Goal: Information Seeking & Learning: Learn about a topic

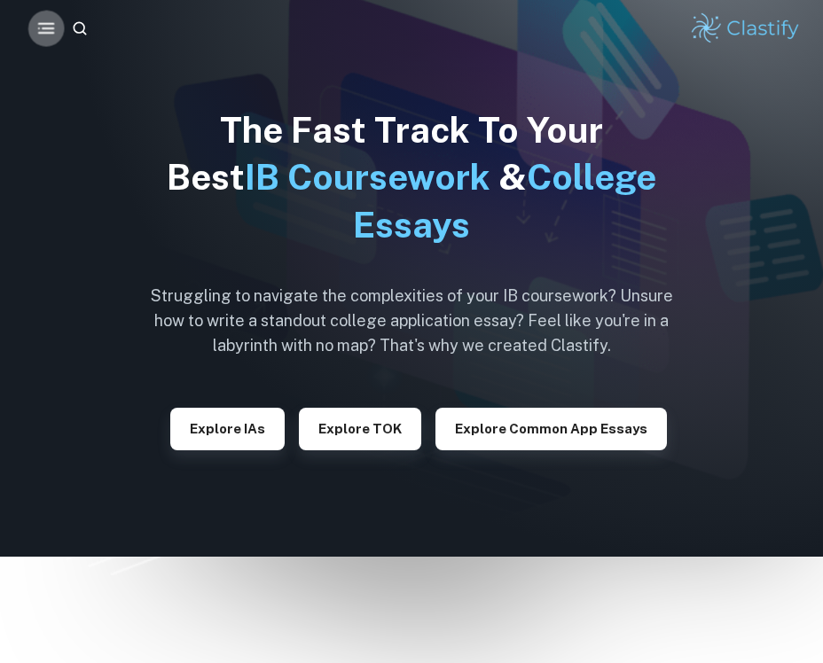
click at [39, 36] on icon "button" at bounding box center [46, 29] width 22 height 22
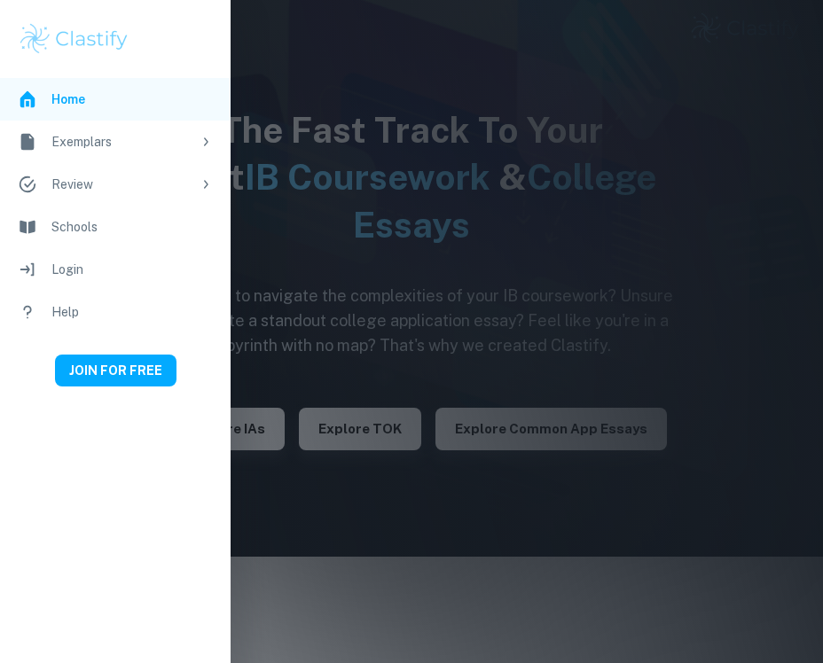
click at [274, 81] on div at bounding box center [411, 331] width 823 height 663
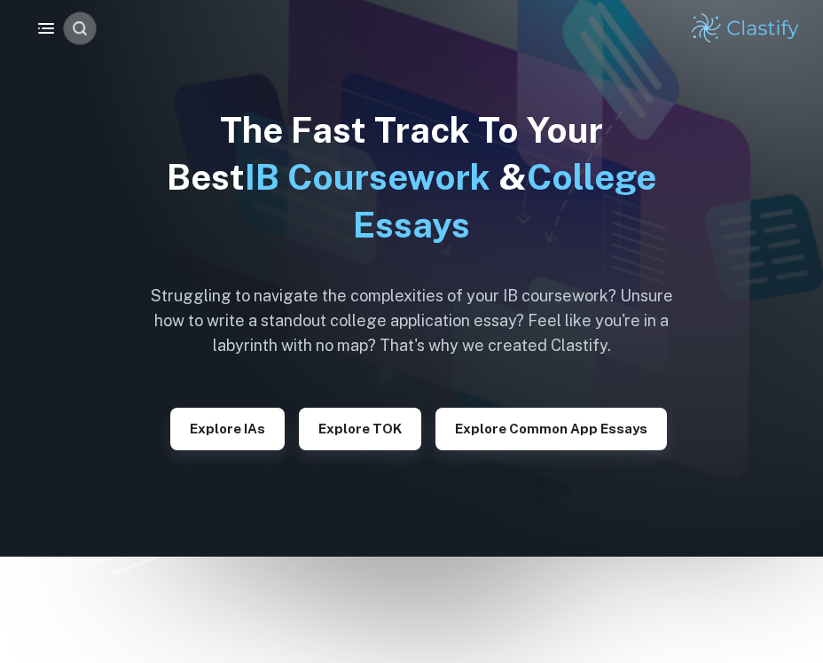
click at [84, 36] on icon "button" at bounding box center [80, 29] width 19 height 19
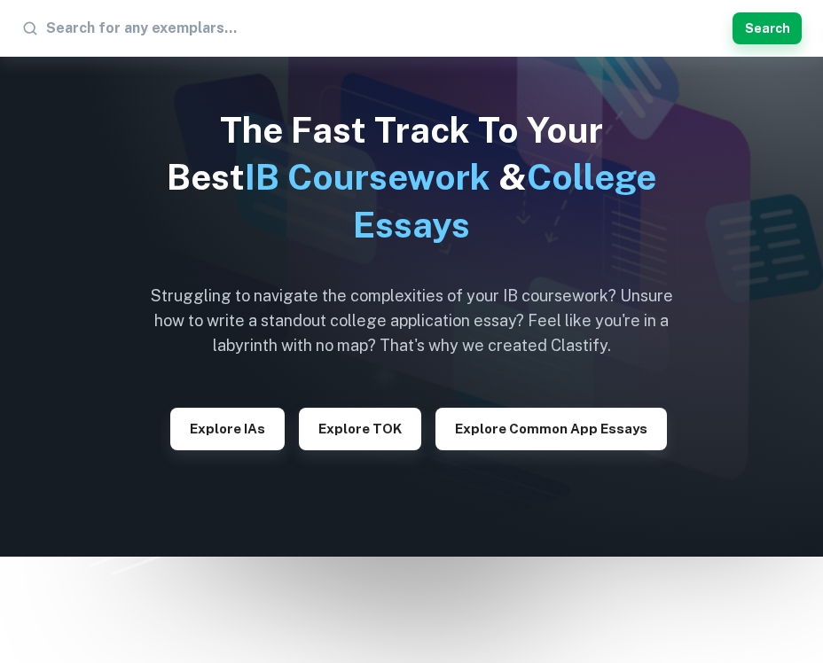
click at [224, 107] on h1 "The Fast Track To Your Best IB Coursework & College Essays" at bounding box center [412, 177] width 550 height 142
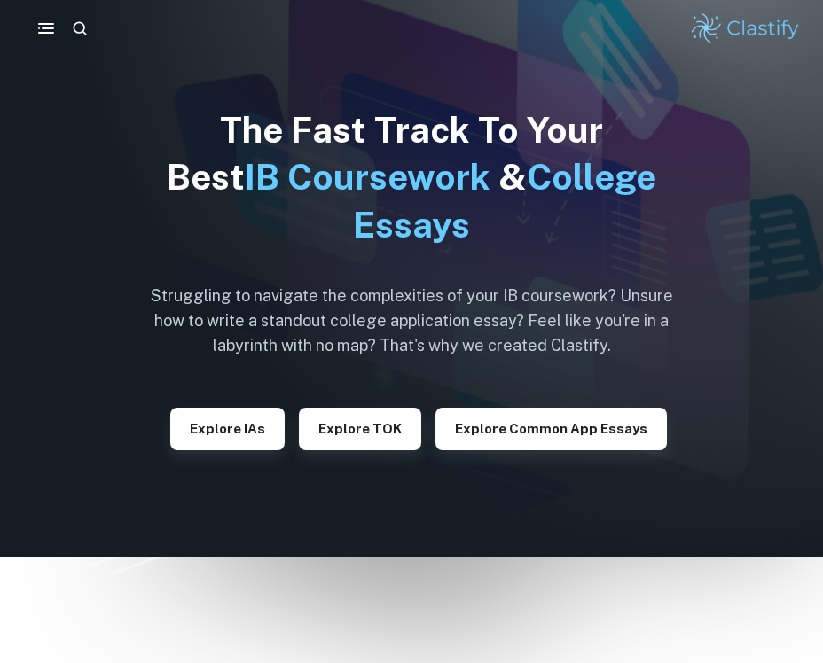
click at [738, 31] on img at bounding box center [745, 28] width 113 height 35
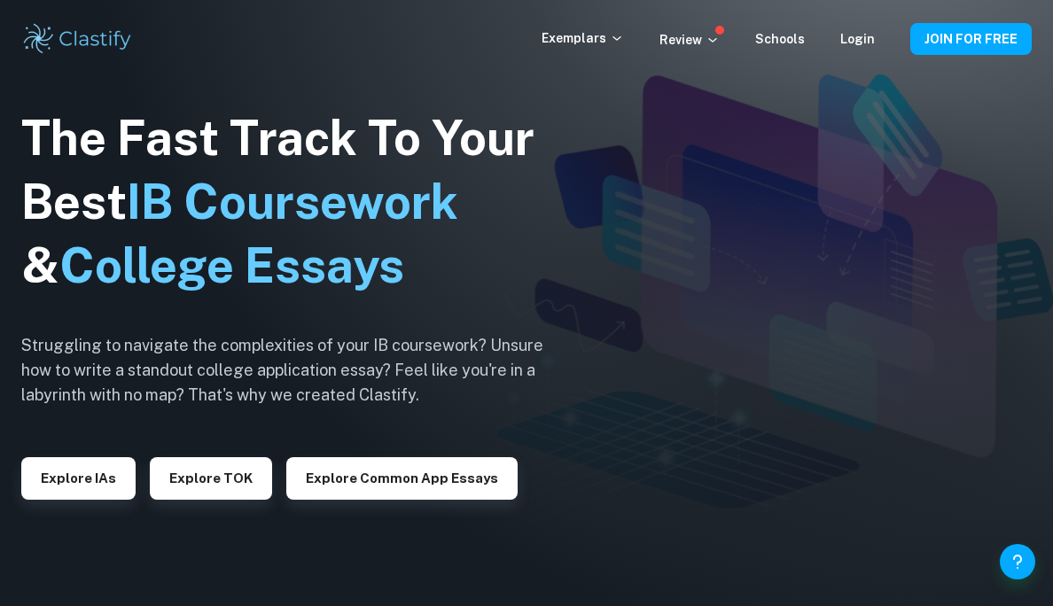
click at [637, 39] on div "Exemplars" at bounding box center [601, 38] width 118 height 21
click at [621, 38] on icon at bounding box center [617, 38] width 8 height 4
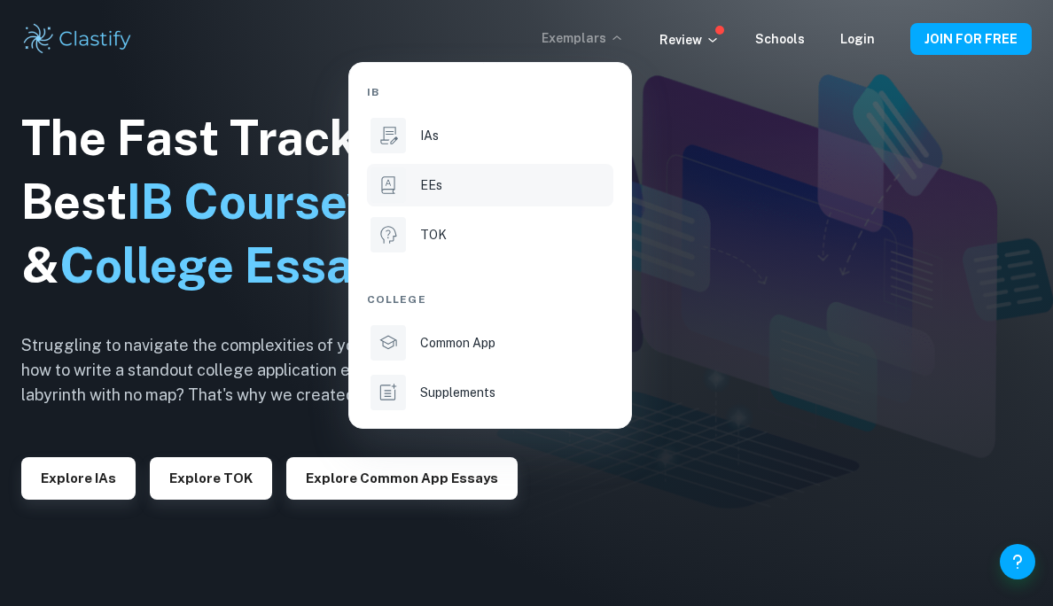
click at [477, 183] on div "EEs" at bounding box center [515, 186] width 190 height 20
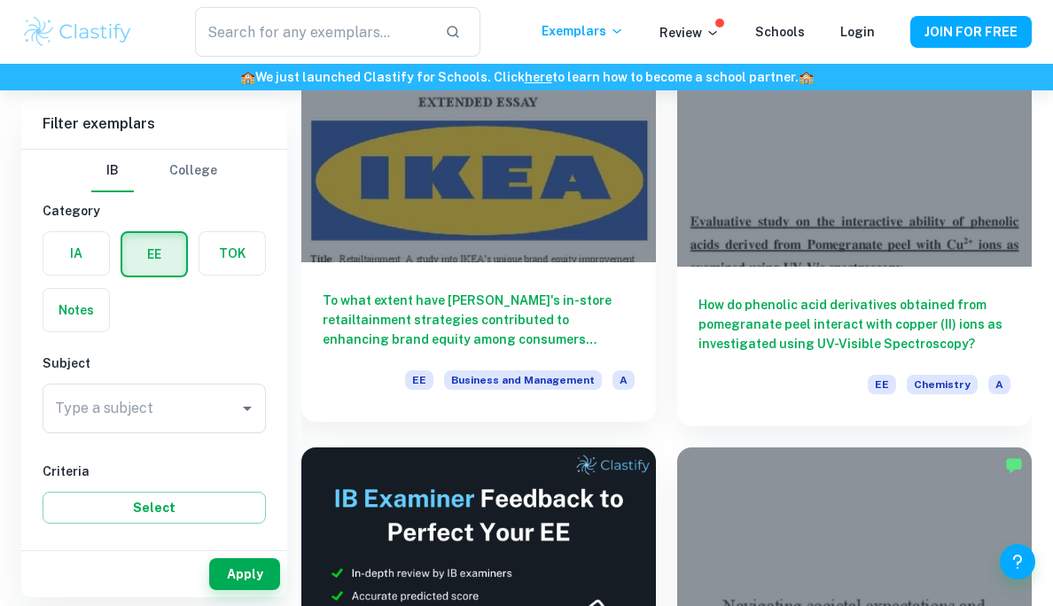
scroll to position [254, 0]
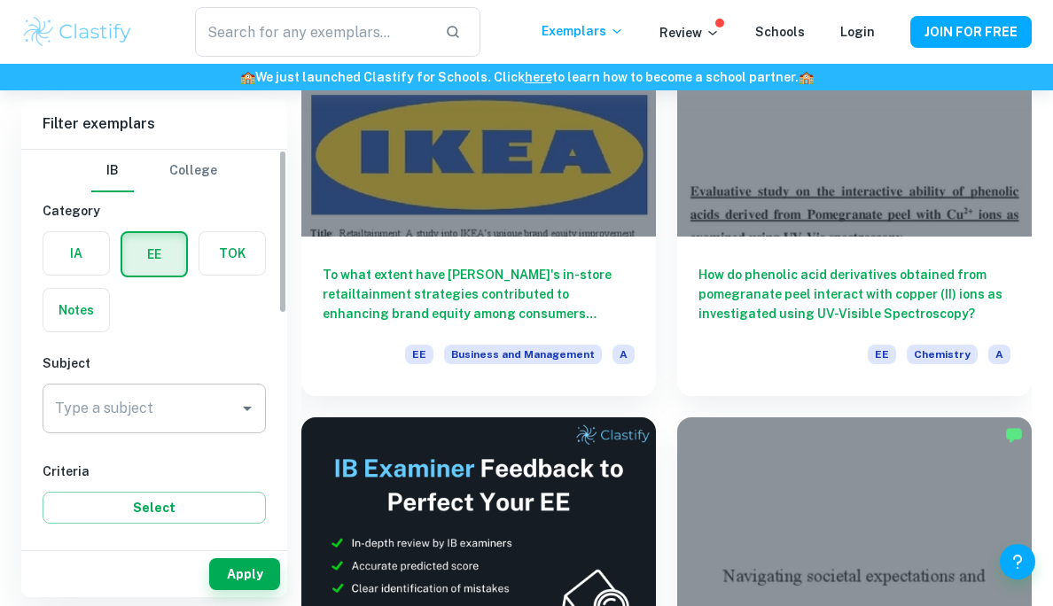
click at [157, 410] on input "Type a subject" at bounding box center [141, 409] width 181 height 34
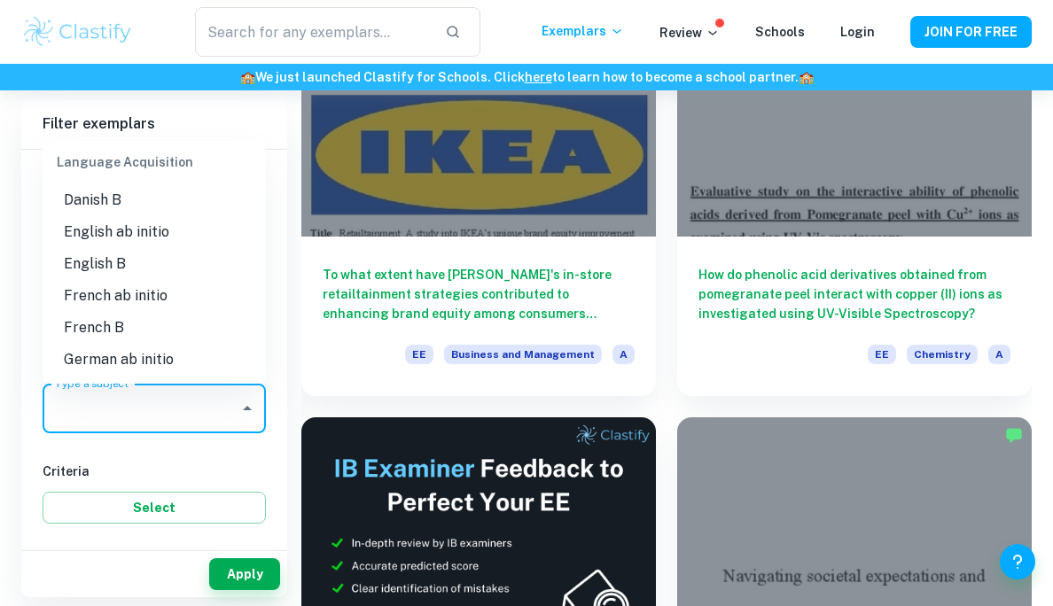
scroll to position [999, 0]
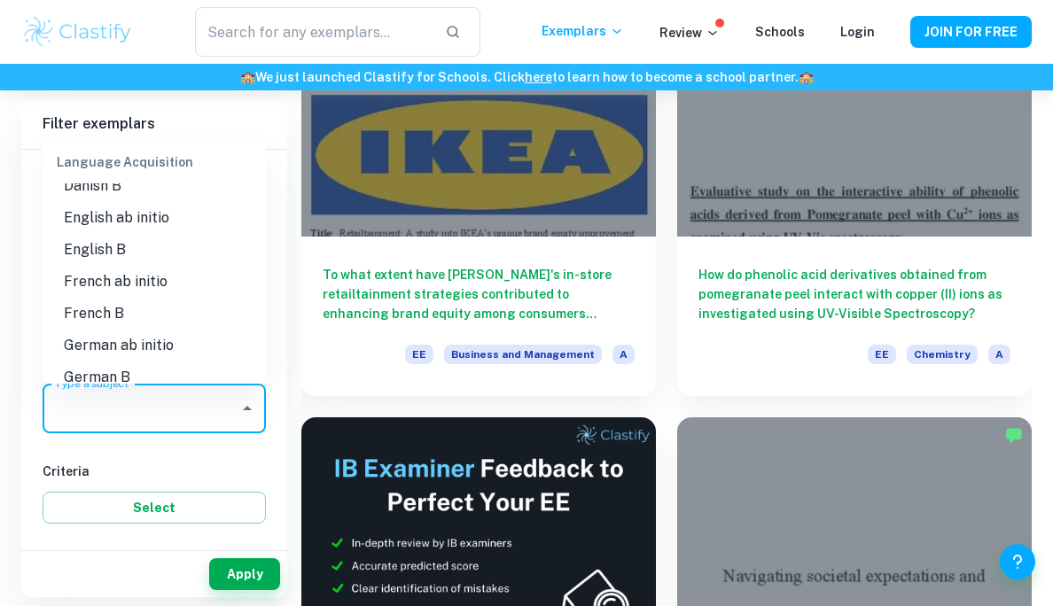
click at [105, 250] on li "English B" at bounding box center [154, 250] width 223 height 32
type input "English B"
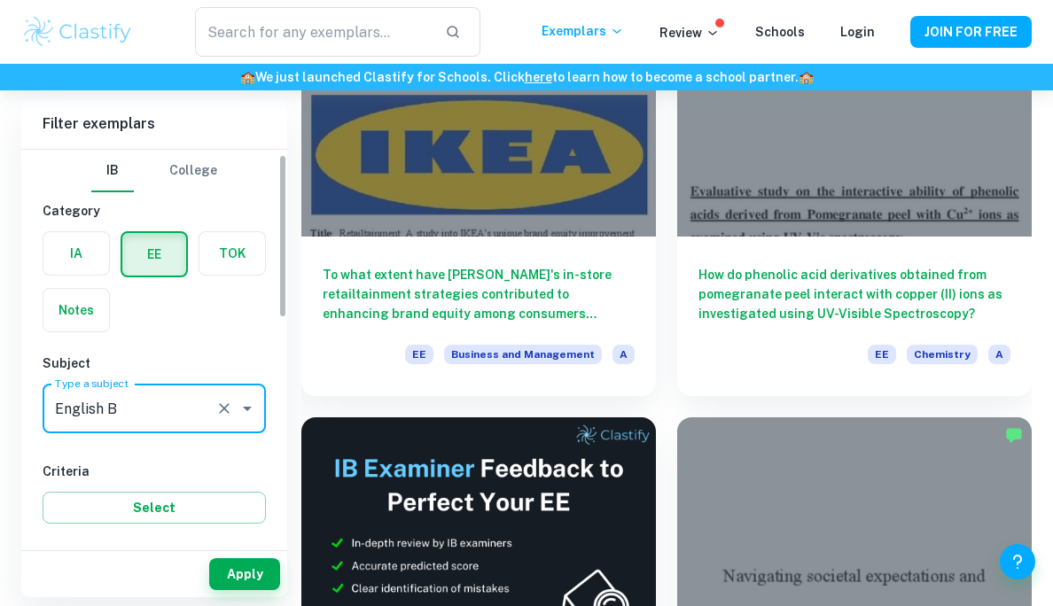
scroll to position [145, 0]
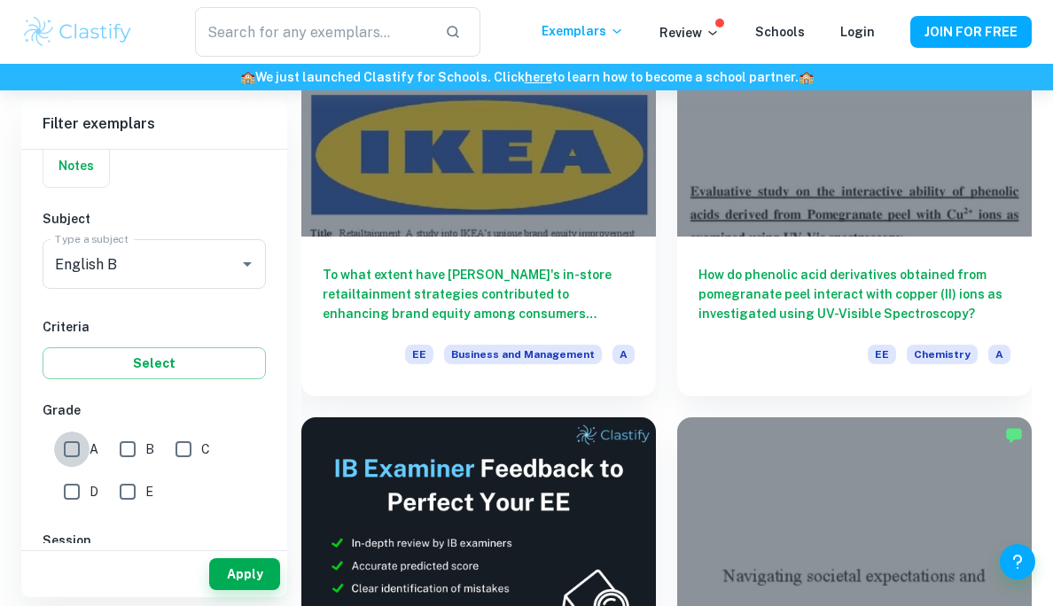
click at [70, 449] on input "A" at bounding box center [71, 449] width 35 height 35
checkbox input "true"
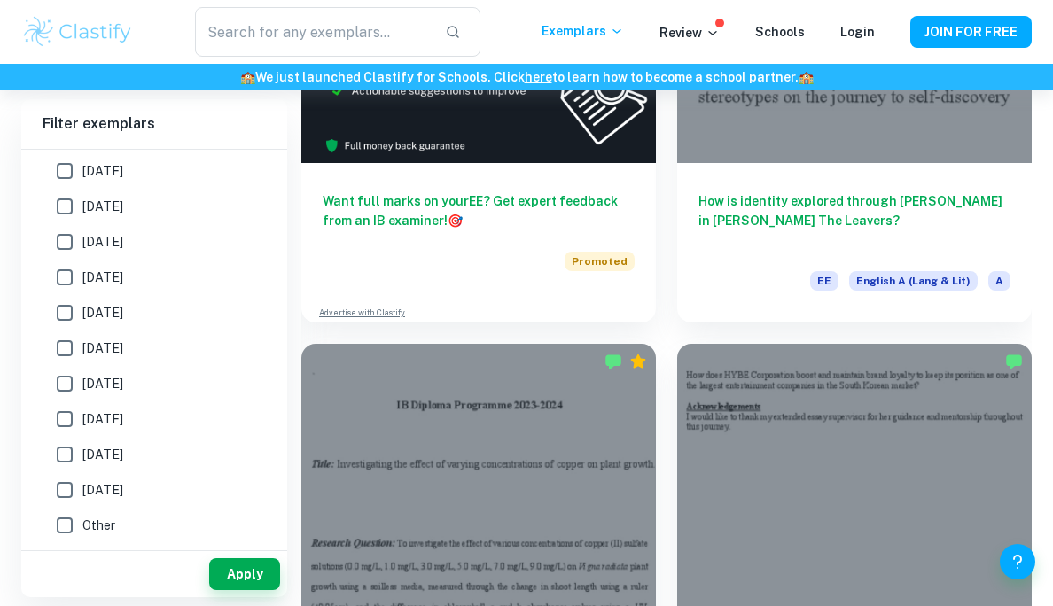
scroll to position [538, 0]
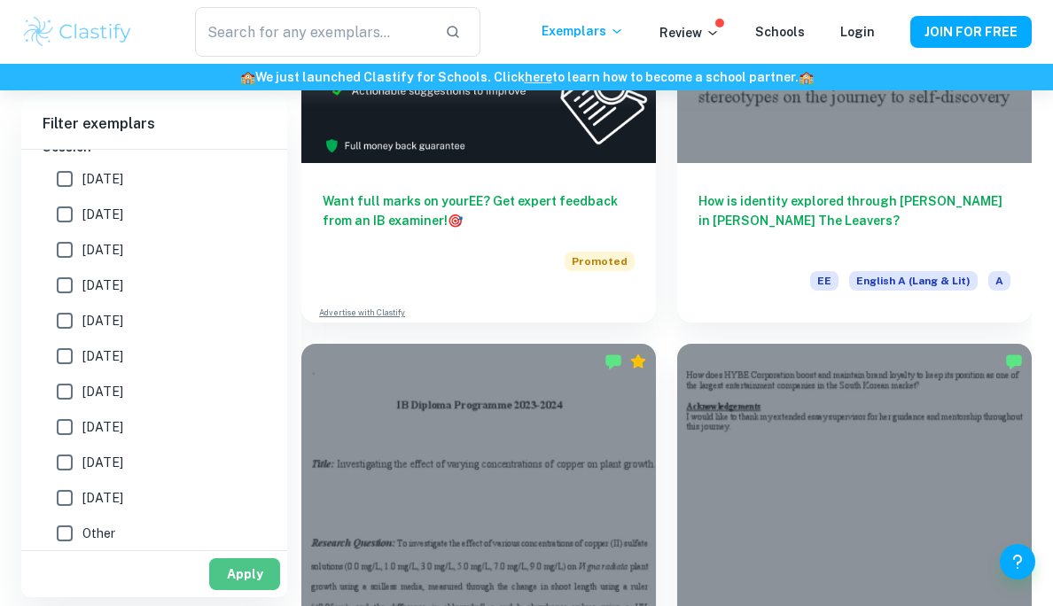
click at [249, 575] on button "Apply" at bounding box center [244, 575] width 71 height 32
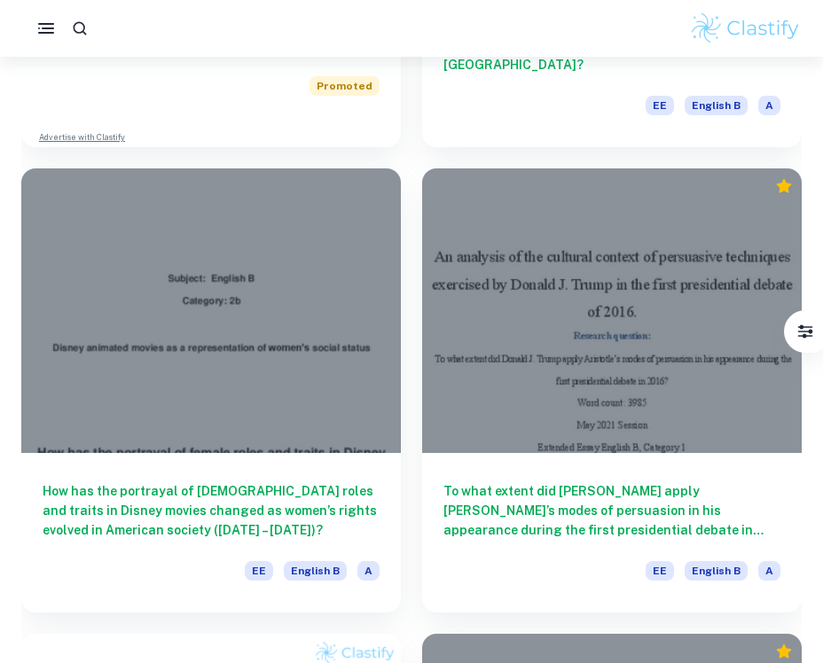
scroll to position [4675, 0]
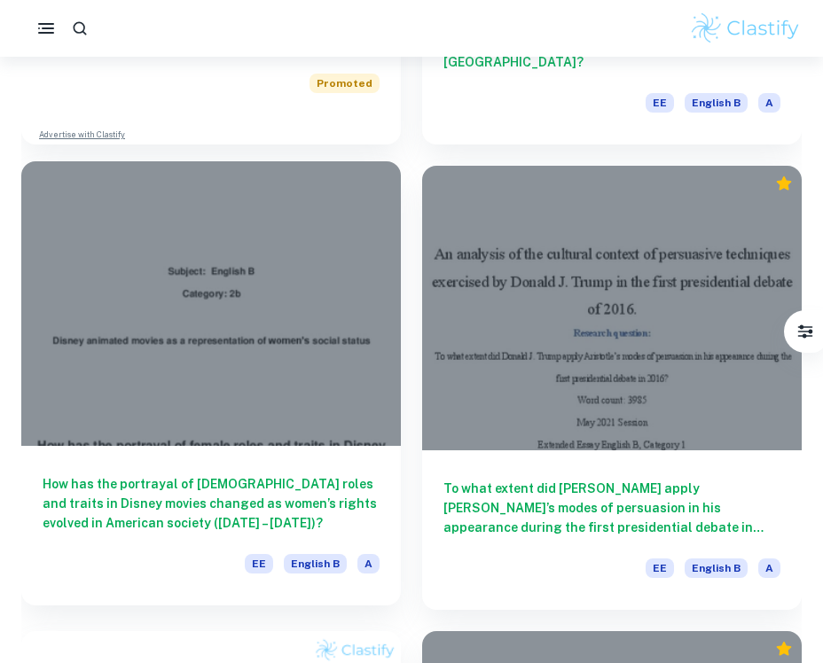
click at [211, 482] on h6 "How has the portrayal of [DEMOGRAPHIC_DATA] roles and traits in Disney movies c…" at bounding box center [211, 503] width 337 height 59
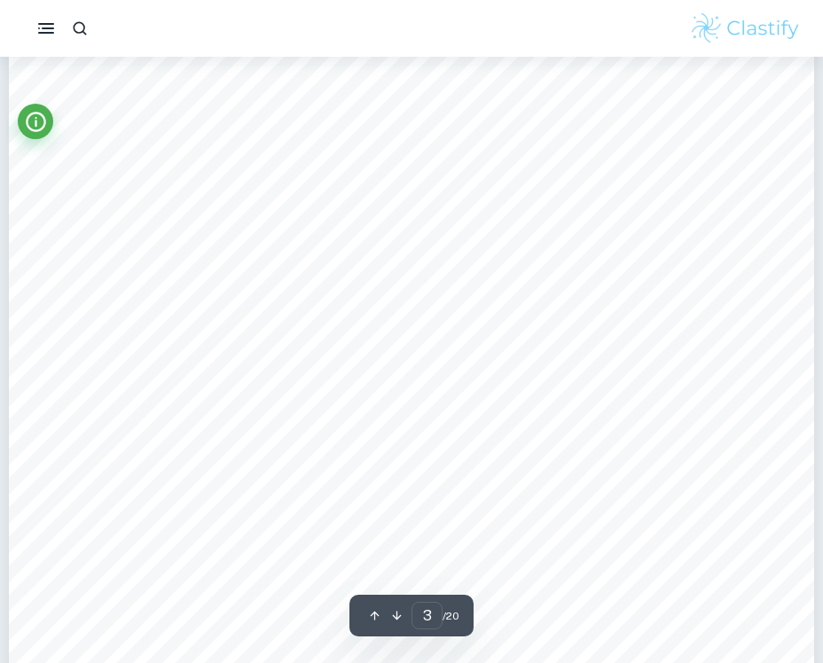
scroll to position [2644, 0]
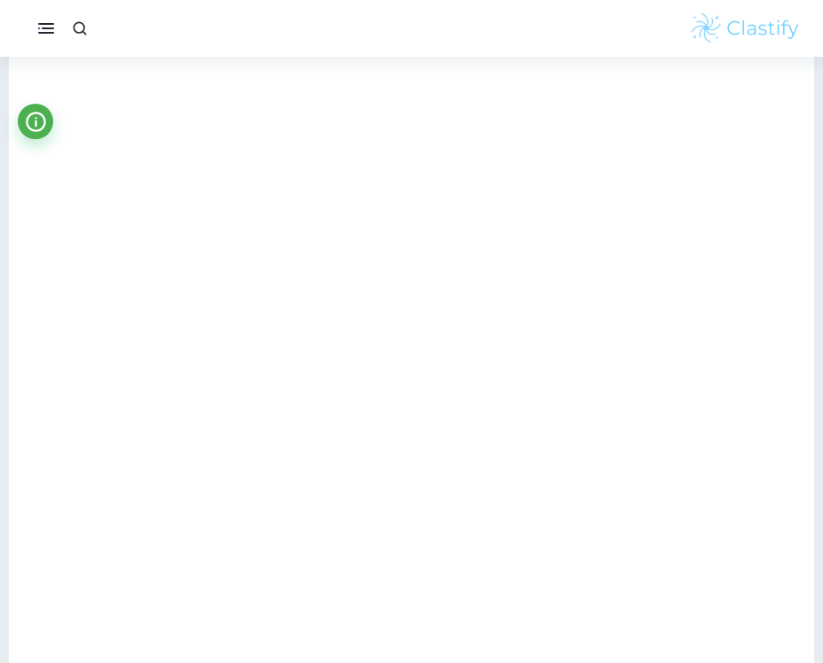
type input "3"
